Goal: Task Accomplishment & Management: Use online tool/utility

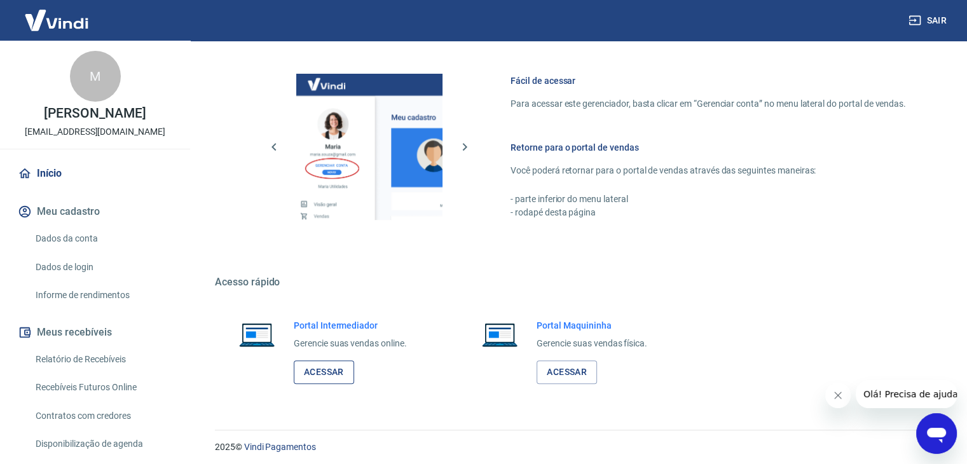
scroll to position [539, 0]
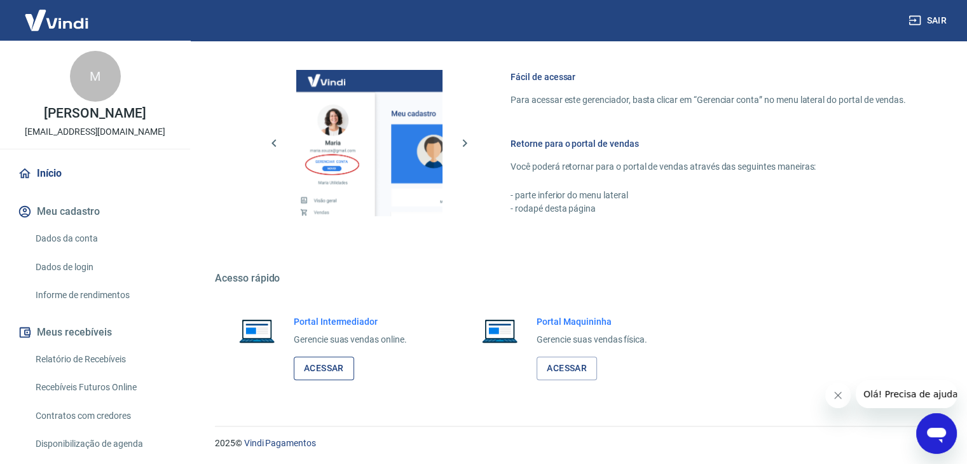
click at [322, 369] on link "Acessar" at bounding box center [324, 369] width 60 height 24
click at [48, 171] on link "Início" at bounding box center [95, 174] width 160 height 28
click at [322, 362] on link "Acessar" at bounding box center [324, 369] width 60 height 24
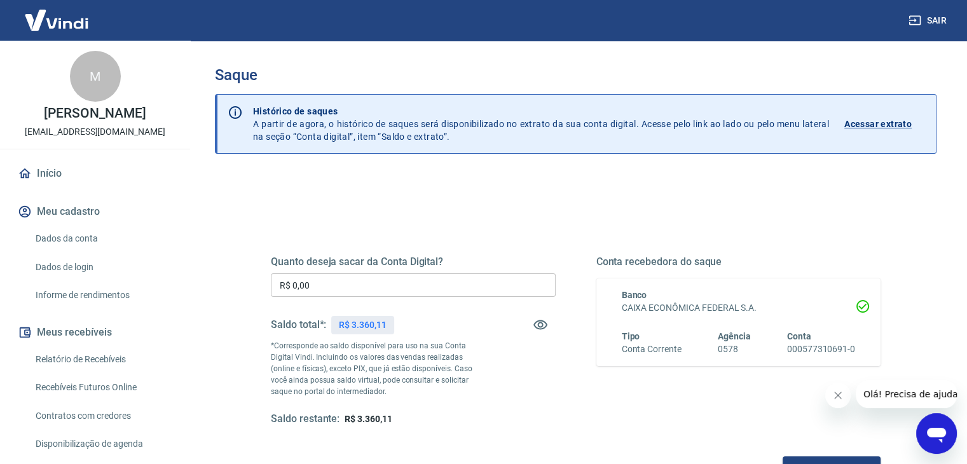
click at [338, 294] on input "R$ 0,00" at bounding box center [413, 285] width 285 height 24
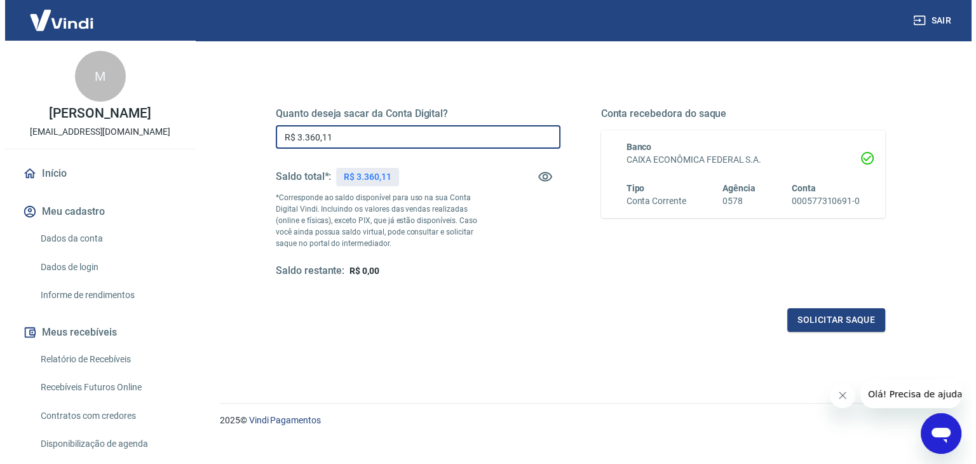
scroll to position [164, 0]
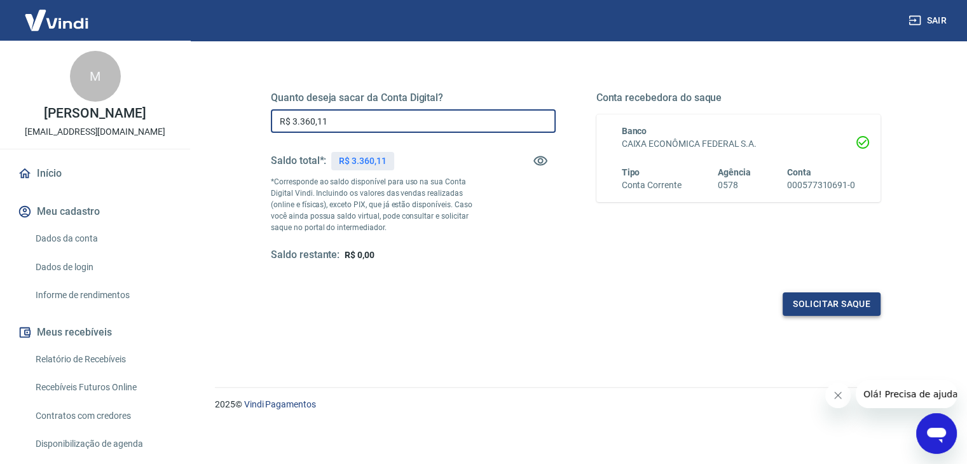
type input "R$ 3.360,11"
click at [844, 308] on button "Solicitar saque" at bounding box center [831, 304] width 98 height 24
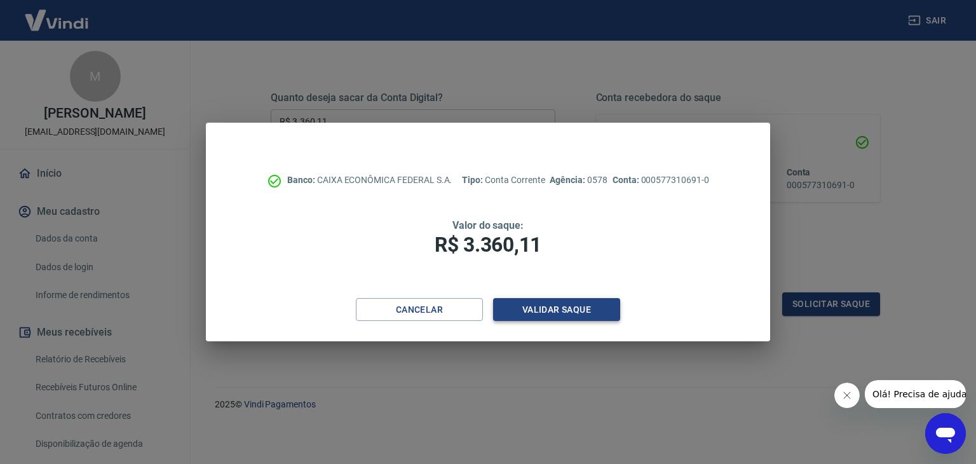
click at [601, 313] on button "Validar saque" at bounding box center [556, 310] width 127 height 24
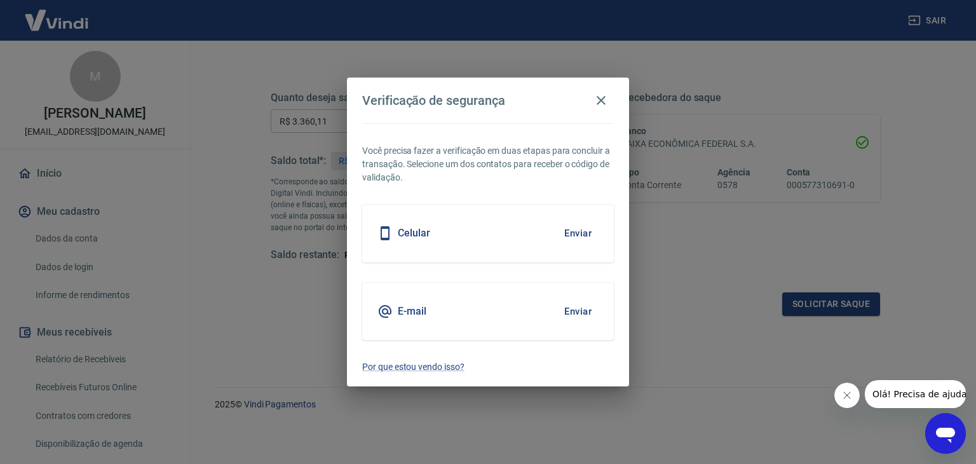
click at [568, 306] on button "Enviar" at bounding box center [577, 311] width 41 height 27
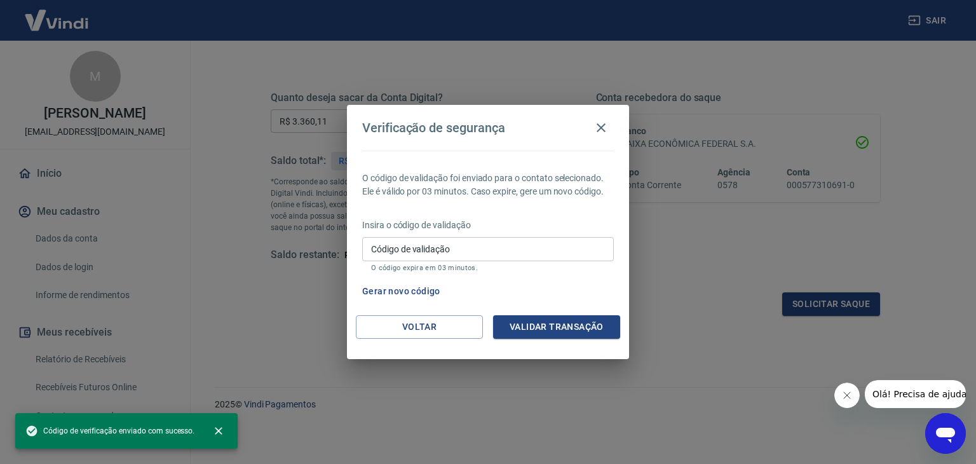
click at [589, 246] on input "Código de validação" at bounding box center [488, 249] width 252 height 24
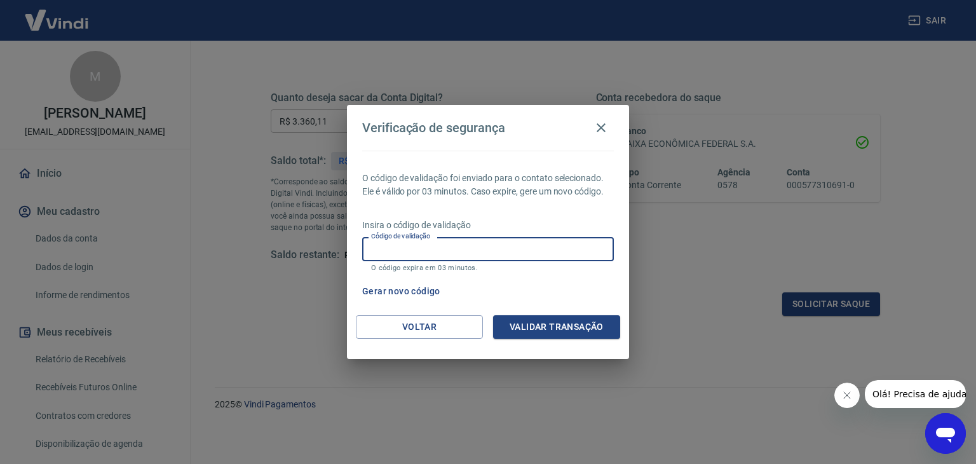
paste input "549758"
type input "549758"
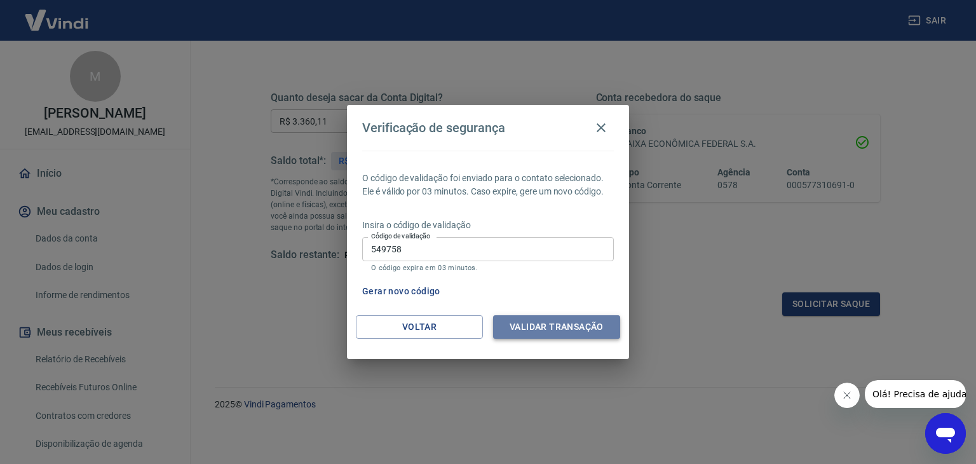
click at [536, 329] on button "Validar transação" at bounding box center [556, 327] width 127 height 24
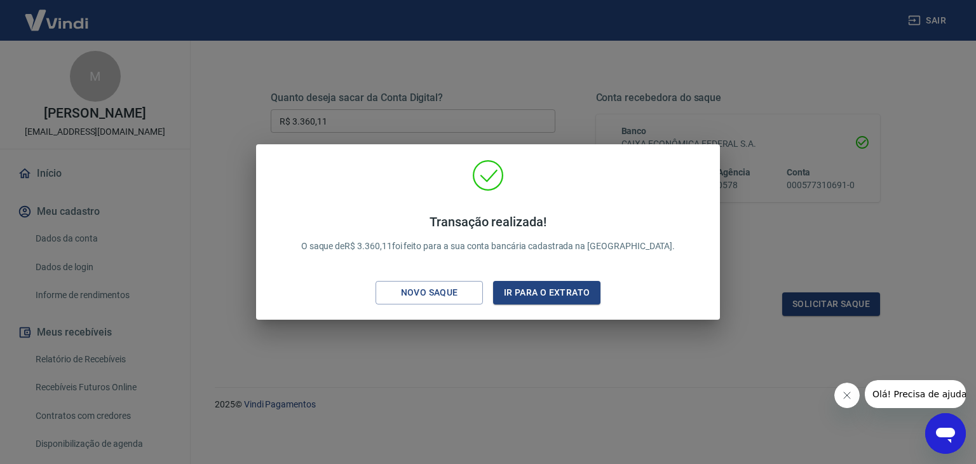
click at [534, 313] on div "Transação realizada! O saque de R$ 3.360,11 foi feito para a sua conta bancária…" at bounding box center [488, 231] width 464 height 175
click at [531, 318] on div "Transação realizada! O saque de R$ 3.360,11 foi feito para a sua conta bancária…" at bounding box center [488, 231] width 464 height 175
click at [519, 349] on div "Transação realizada! O saque de R$ 3.360,11 foi feito para a sua conta bancária…" at bounding box center [488, 232] width 976 height 464
